Goal: Complete application form

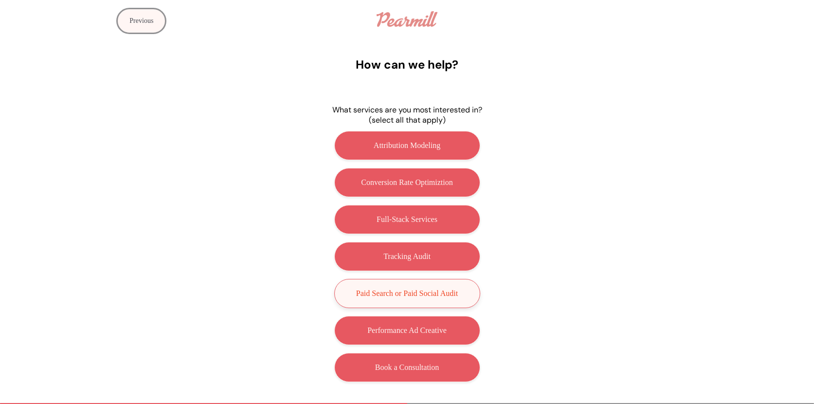
click at [438, 296] on p "Paid Search or Paid Social Audit" at bounding box center [407, 293] width 102 height 9
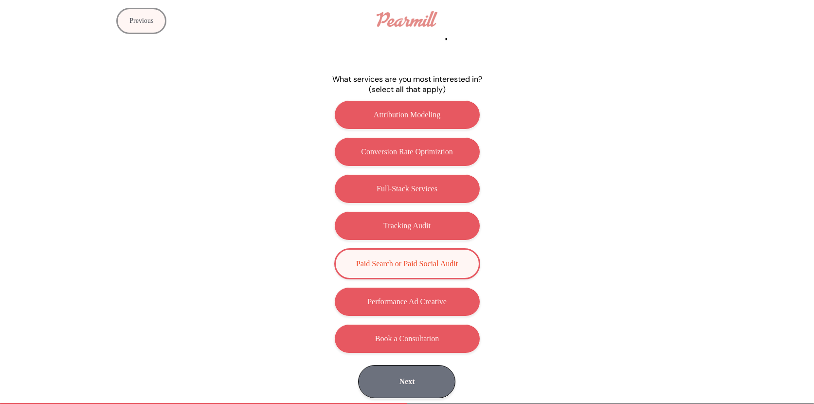
scroll to position [27, 0]
click at [430, 283] on div "Attribution Modeling Conversion Rate Optimiztion Full-Stack Services Tracking A…" at bounding box center [407, 226] width 389 height 261
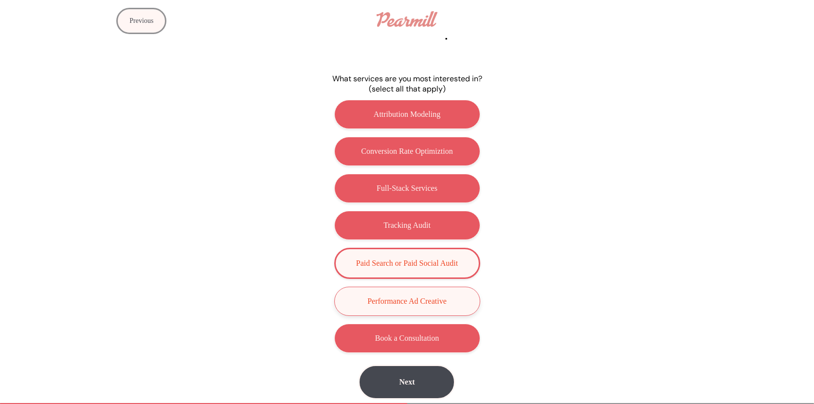
click at [430, 299] on p "Performance Ad Creative" at bounding box center [406, 301] width 79 height 9
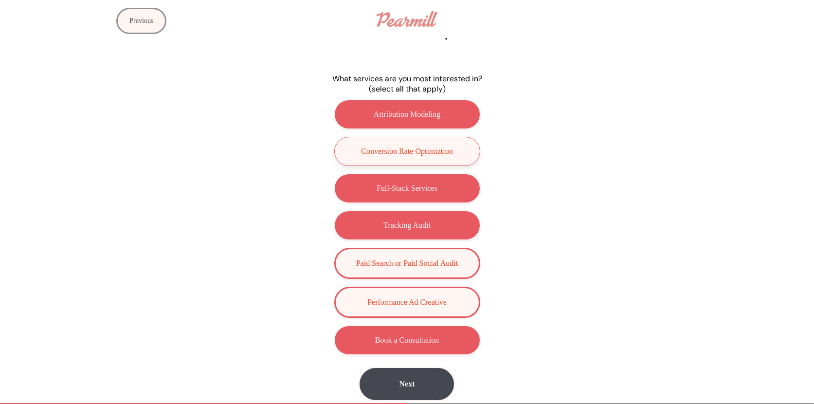
click at [439, 160] on button "Conversion Rate Optimiztion" at bounding box center [407, 151] width 146 height 29
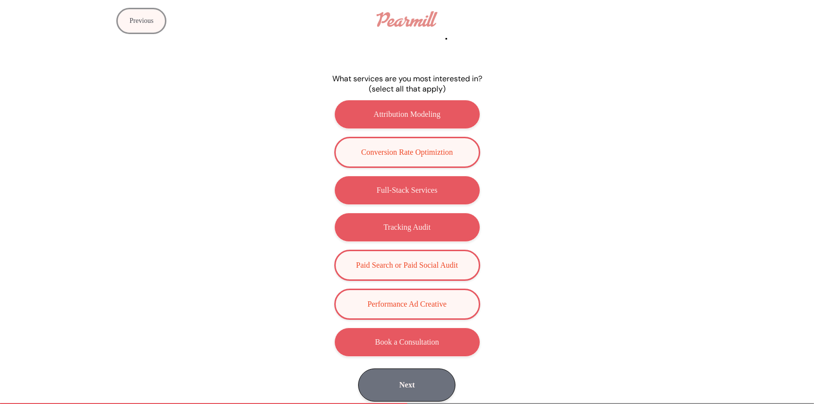
click at [405, 387] on button "Next" at bounding box center [406, 384] width 97 height 33
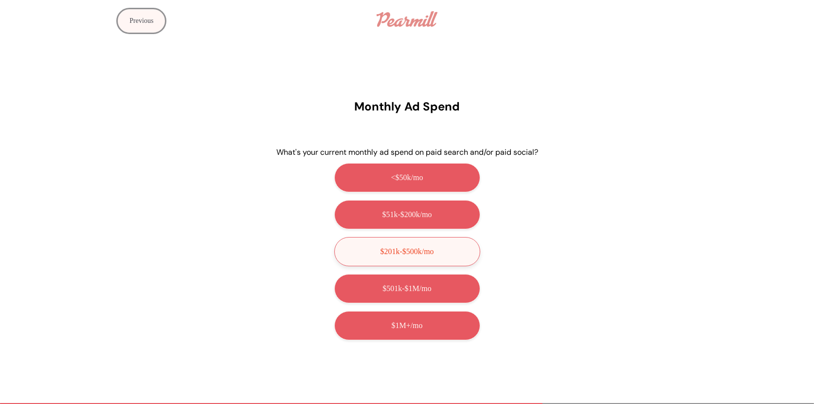
click at [448, 245] on button "$201k-$500k/mo" at bounding box center [407, 251] width 146 height 29
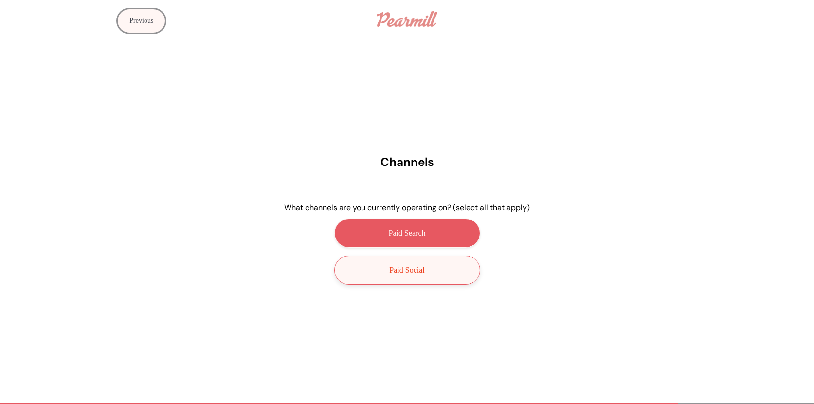
click at [442, 271] on button "Paid Social" at bounding box center [407, 269] width 146 height 29
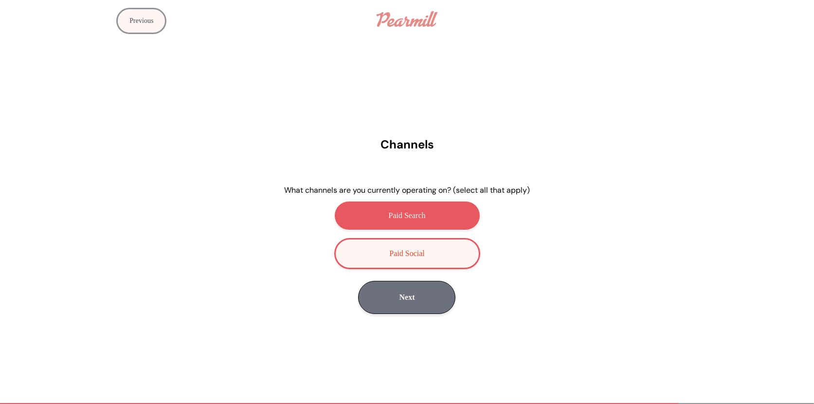
click at [428, 291] on button "Next" at bounding box center [406, 297] width 97 height 33
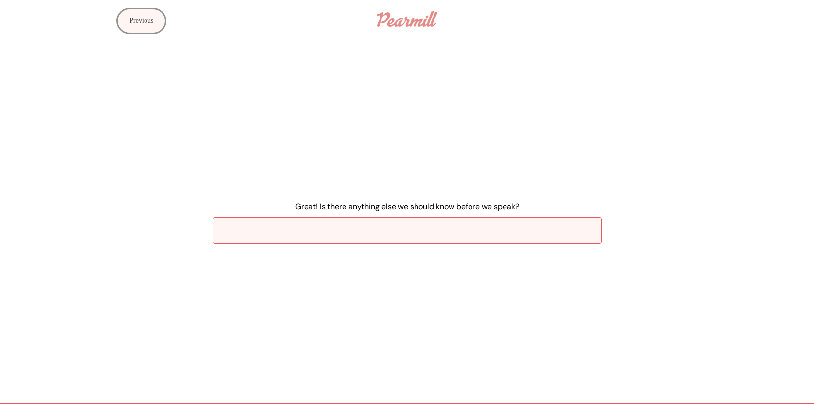
click at [409, 232] on input "Great! Is there anything else we should know before we speak?" at bounding box center [407, 230] width 389 height 27
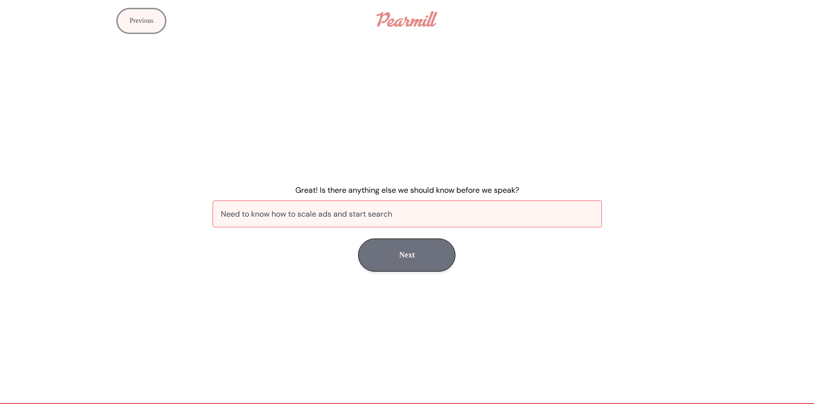
type input "Need to know how to scale ads and start search"
click at [413, 255] on button "Next" at bounding box center [406, 254] width 97 height 33
